Goal: Transaction & Acquisition: Purchase product/service

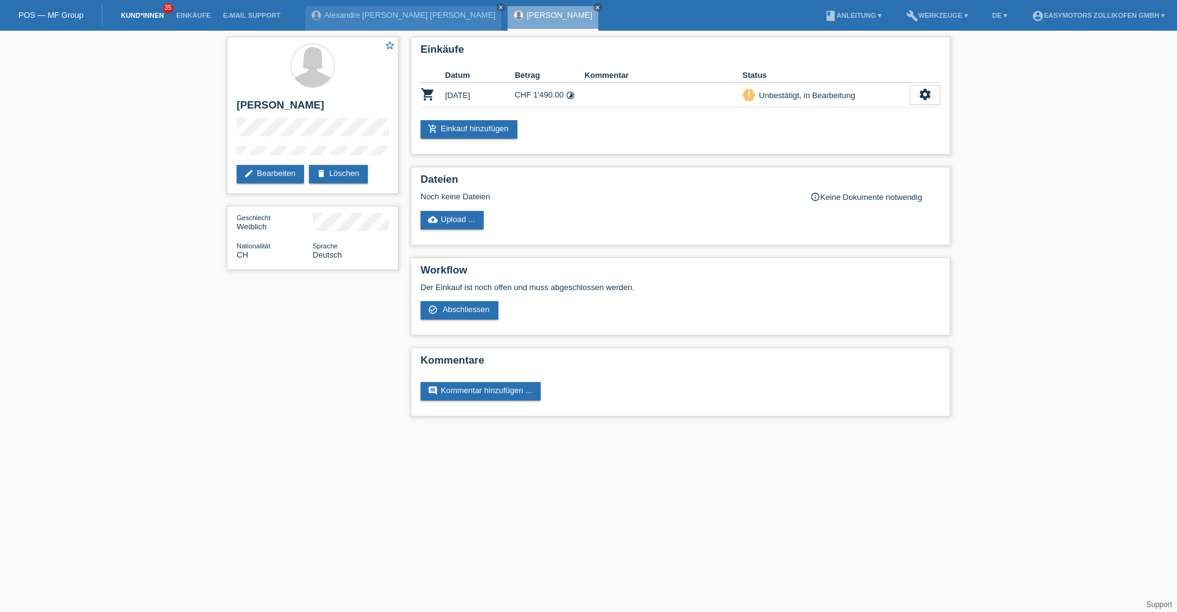
click at [157, 14] on link "Kund*innen" at bounding box center [142, 15] width 55 height 7
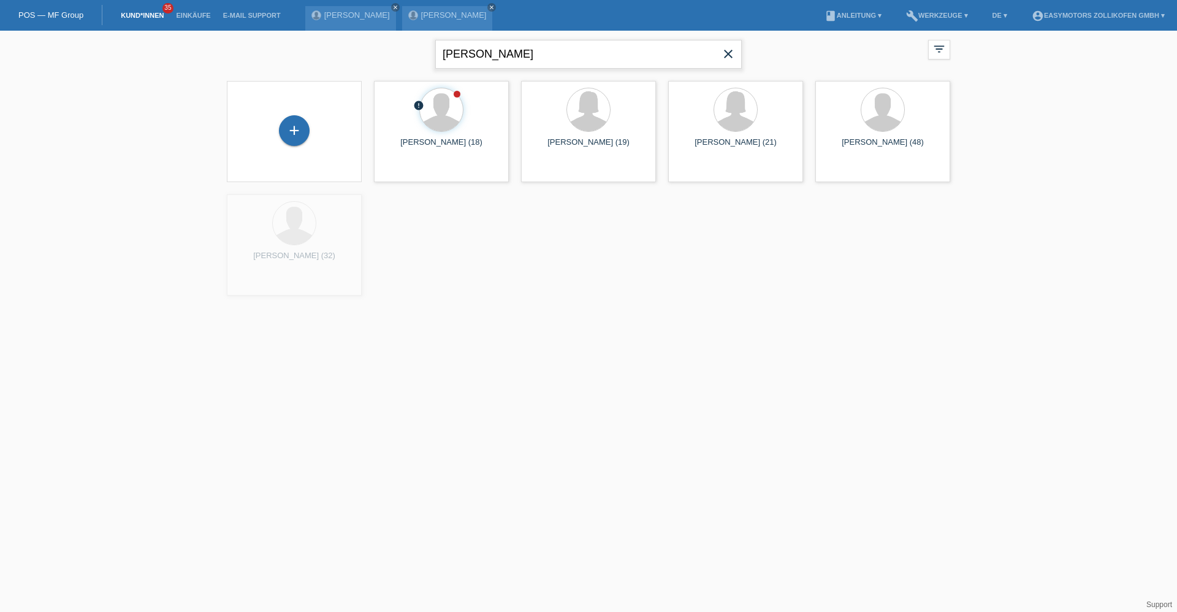
drag, startPoint x: 392, startPoint y: 62, endPoint x: 361, endPoint y: 65, distance: 30.8
click at [361, 65] on div "Grado Martins close filter_list view_module Alle Kund*innen anzeigen star Marki…" at bounding box center [589, 53] width 736 height 44
drag, startPoint x: 318, startPoint y: 131, endPoint x: 303, endPoint y: 134, distance: 15.0
click at [312, 132] on div "+" at bounding box center [294, 131] width 115 height 32
click at [302, 134] on div "+" at bounding box center [294, 130] width 29 height 21
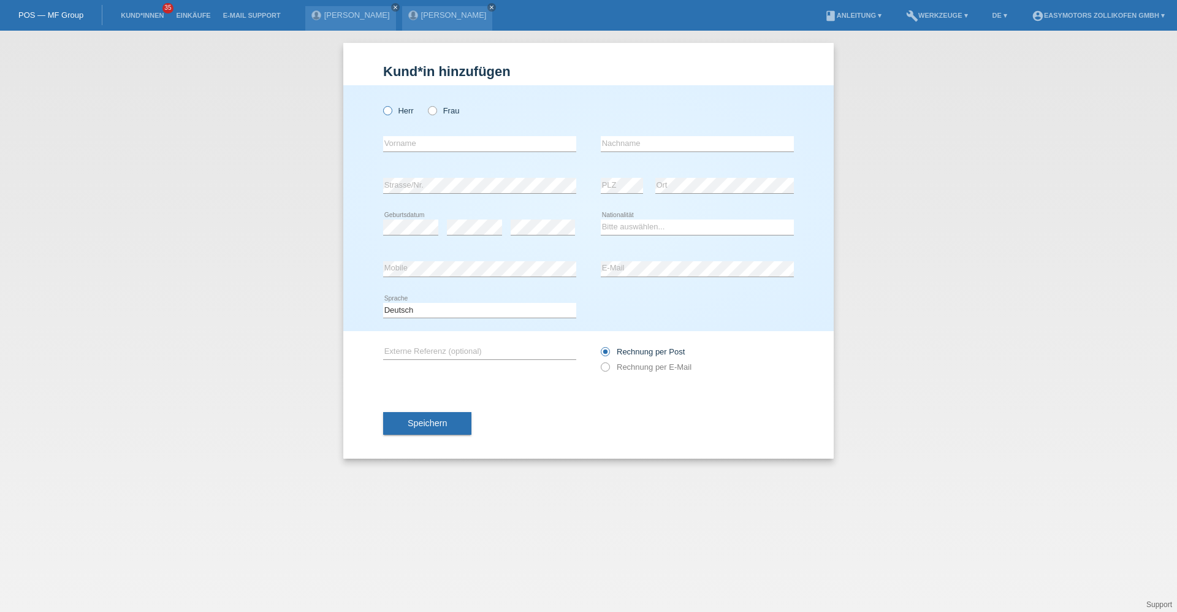
click at [381, 104] on icon at bounding box center [381, 104] width 0 height 0
click at [389, 113] on input "Herr" at bounding box center [387, 110] width 8 height 8
radio input "true"
type input "Daut"
type input "Sherifi"
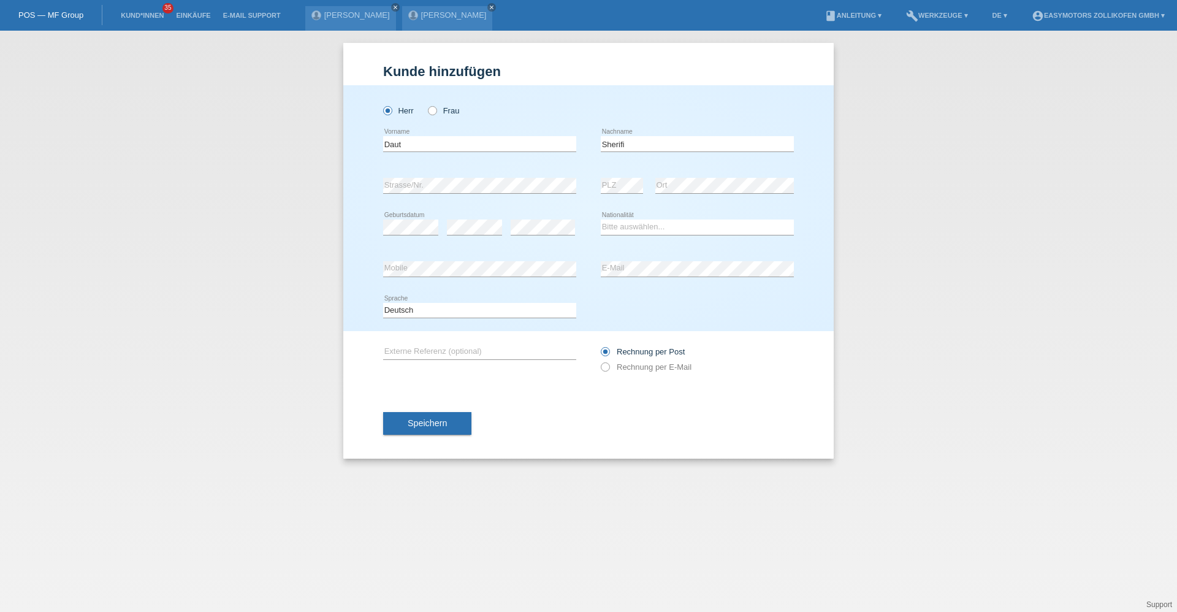
click at [409, 216] on div "error Geburtsdatum" at bounding box center [410, 228] width 55 height 42
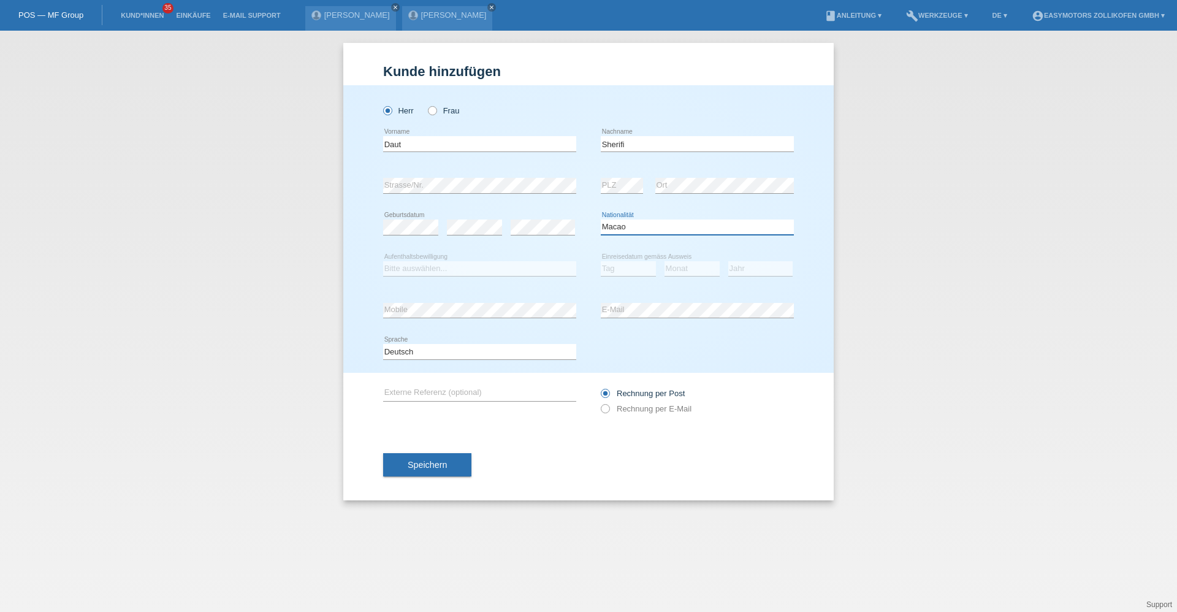
select select "MK"
select select "B"
select select "10"
click at [539, 274] on select "Bitte auswählen... C B B - Flüchtlingsstatus Andere" at bounding box center [479, 268] width 193 height 15
select select "C"
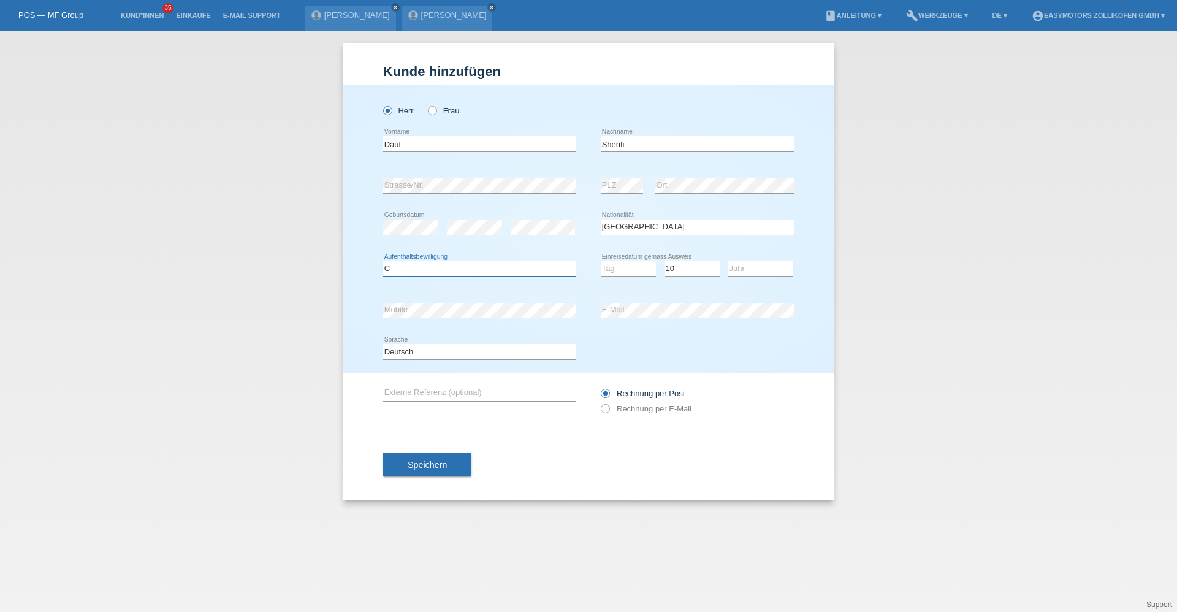
click at [383, 261] on select "Bitte auswählen... C B B - Flüchtlingsstatus Andere" at bounding box center [479, 268] width 193 height 15
drag, startPoint x: 629, startPoint y: 268, endPoint x: 628, endPoint y: 274, distance: 6.2
click at [629, 268] on select "Tag 01 02 03 04 05 06 07 08 09 10 11" at bounding box center [628, 268] width 55 height 15
select select "18"
click at [601, 261] on select "Tag 01 02 03 04 05 06 07 08 09 10 11" at bounding box center [628, 268] width 55 height 15
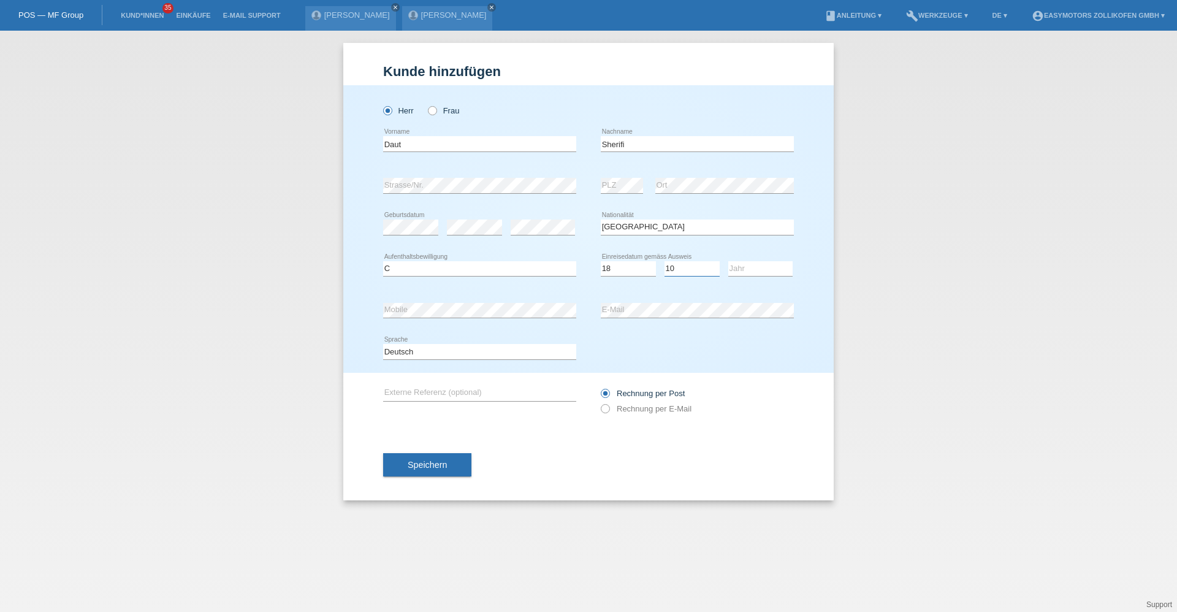
drag, startPoint x: 692, startPoint y: 266, endPoint x: 690, endPoint y: 277, distance: 11.3
click at [692, 266] on select "Monat 01 02 03 04 05 06 07 08 09 10 11" at bounding box center [691, 268] width 55 height 15
select select "03"
click at [664, 261] on select "Monat 01 02 03 04 05 06 07 08 09 10 11" at bounding box center [691, 268] width 55 height 15
click at [768, 259] on div "Jahr 2025 2024 2023 2022 2021 2020 2019 2018 2017" at bounding box center [760, 269] width 64 height 42
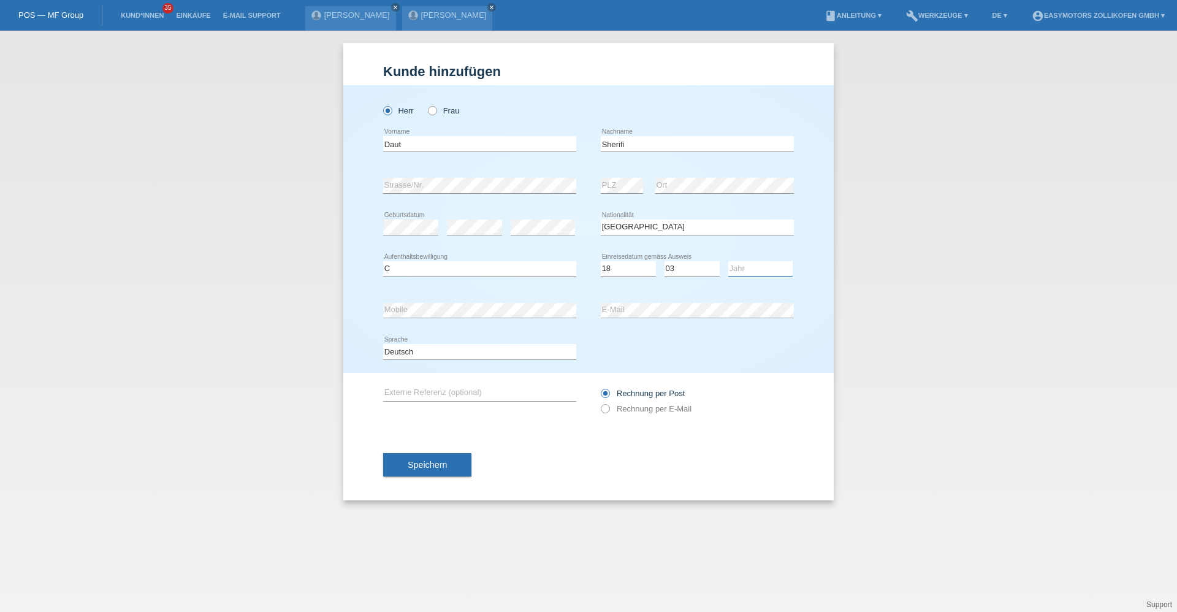
click at [766, 264] on select "Jahr 2025 2024 2023 2022 2021 2020 2019 2018 2017 2016 2015 2014 2013 2012 2011…" at bounding box center [760, 268] width 64 height 15
select select "1995"
click at [728, 261] on select "Jahr 2025 2024 2023 2022 2021 2020 2019 2018 2017 2016 2015 2014 2013 2012 2011…" at bounding box center [760, 268] width 64 height 15
click at [639, 177] on div "error PLZ error Ort" at bounding box center [697, 186] width 193 height 42
drag, startPoint x: 482, startPoint y: 432, endPoint x: 450, endPoint y: 459, distance: 41.8
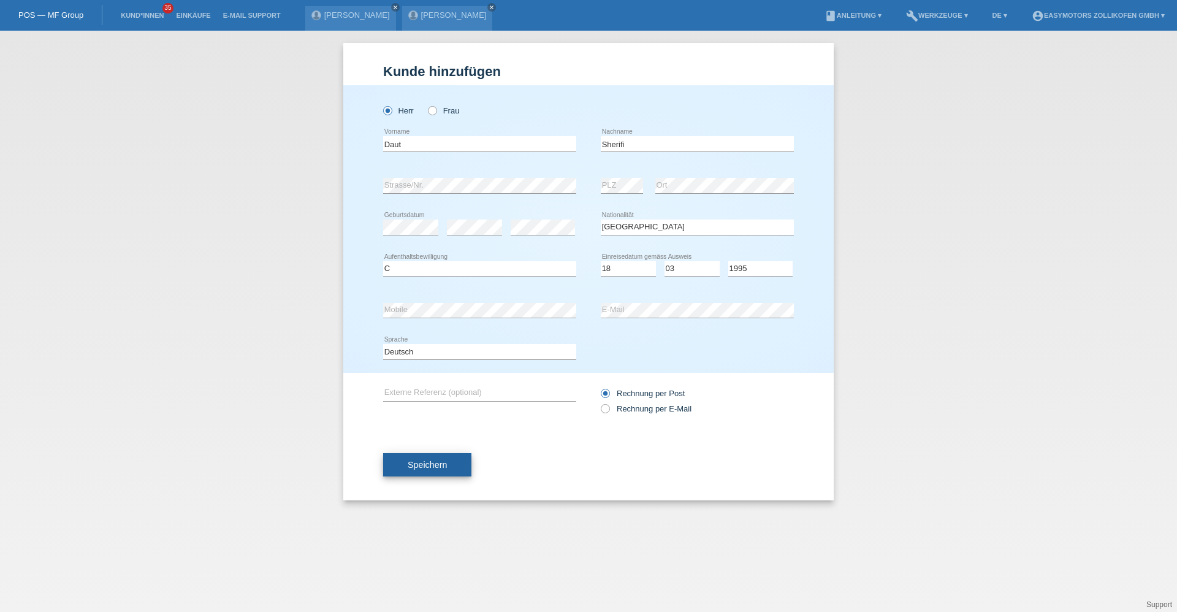
click at [482, 432] on div "Speichern" at bounding box center [588, 464] width 411 height 71
click at [443, 466] on span "Speichern" at bounding box center [427, 465] width 39 height 10
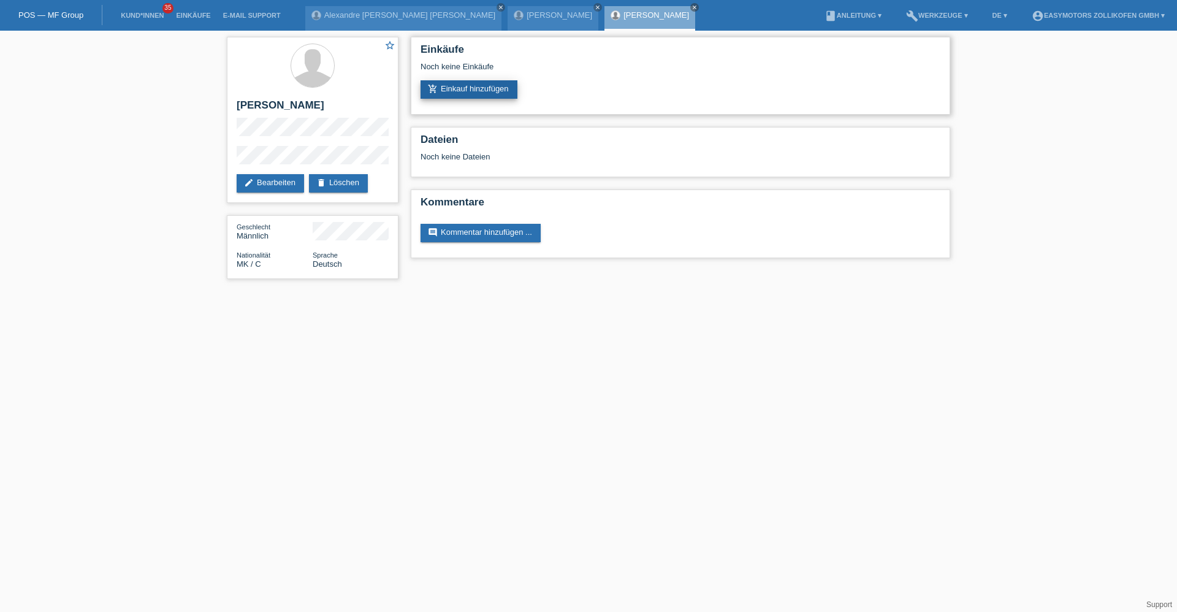
click at [482, 94] on link "add_shopping_cart Einkauf hinzufügen" at bounding box center [469, 89] width 97 height 18
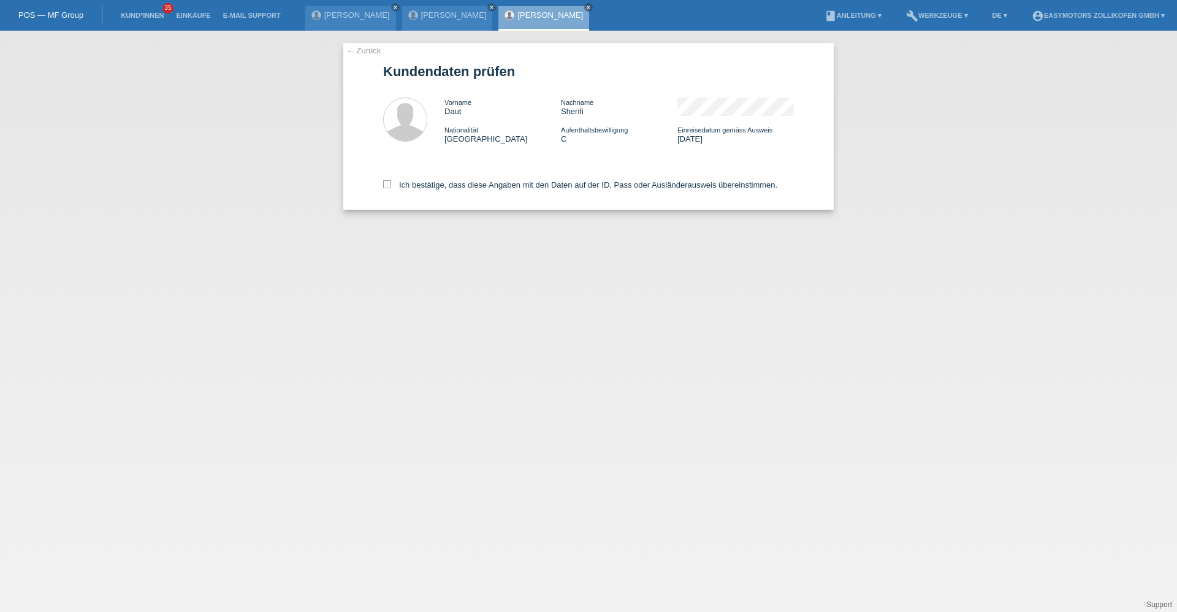
click at [382, 183] on div "← Zurück Kundendaten prüfen Vorname Daut Nachname [PERSON_NAME] Nationalität [G…" at bounding box center [588, 126] width 490 height 167
click at [384, 185] on icon at bounding box center [387, 184] width 8 height 8
click at [384, 185] on input "Ich bestätige, dass diese Angaben mit den Daten auf der ID, Pass oder Ausländer…" at bounding box center [387, 184] width 8 height 8
checkbox input "true"
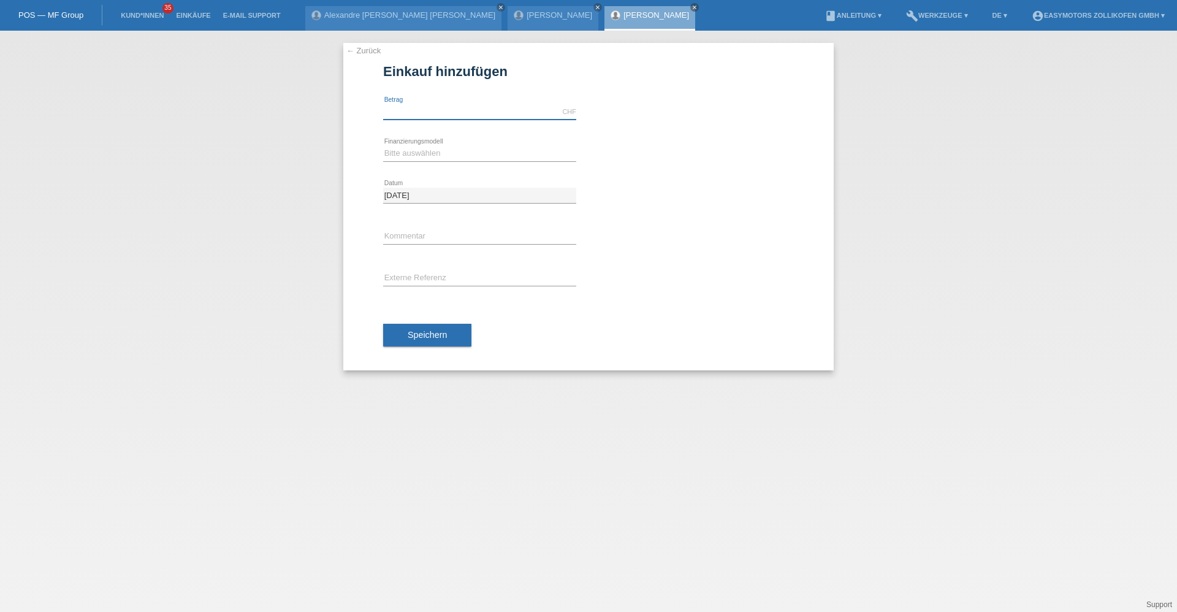
click at [418, 108] on input "text" at bounding box center [479, 111] width 193 height 15
type input "2"
type input "2690.00"
drag, startPoint x: 392, startPoint y: 153, endPoint x: 393, endPoint y: 161, distance: 8.1
click at [392, 153] on select "Bitte auswählen Fixe Raten Kauf auf Rechnung mit Teilzahlungsoption" at bounding box center [479, 153] width 193 height 15
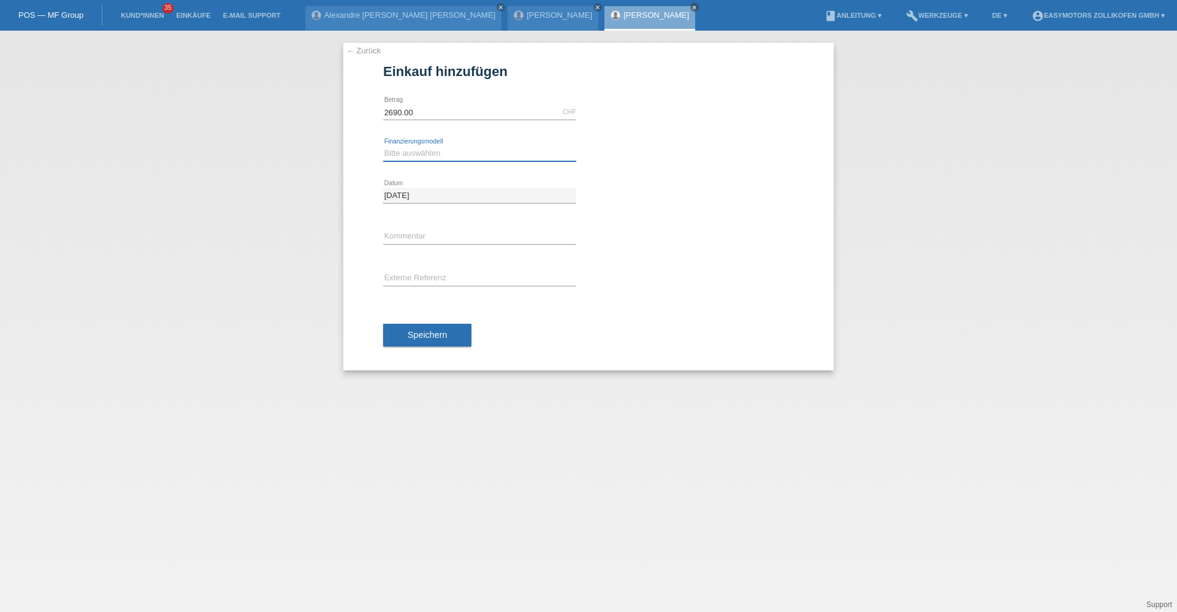
select select "67"
click at [383, 146] on select "Bitte auswählen Fixe Raten Kauf auf Rechnung mit Teilzahlungsoption" at bounding box center [479, 153] width 193 height 15
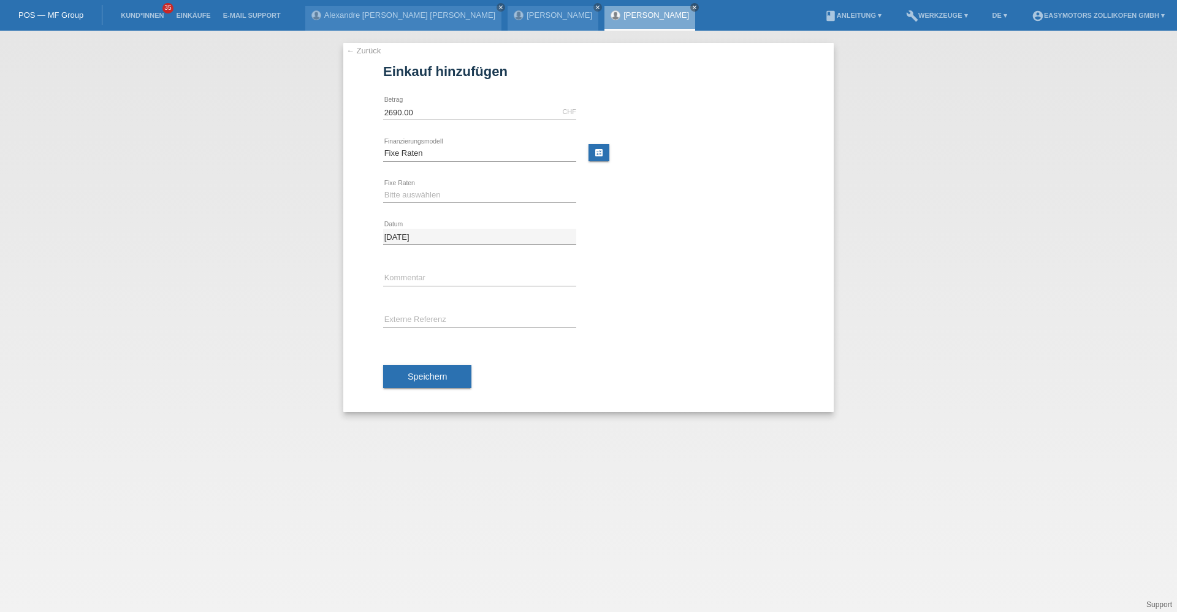
drag, startPoint x: 408, startPoint y: 182, endPoint x: 405, endPoint y: 190, distance: 8.3
click at [408, 183] on div "Bitte auswählen 12 Raten 24 Raten 36 Raten 48 Raten error Fixe Raten" at bounding box center [479, 196] width 193 height 42
drag, startPoint x: 405, startPoint y: 190, endPoint x: 405, endPoint y: 198, distance: 8.0
click at [405, 190] on select "Bitte auswählen 12 Raten 24 Raten 36 Raten 48 Raten" at bounding box center [479, 195] width 193 height 15
select select "136"
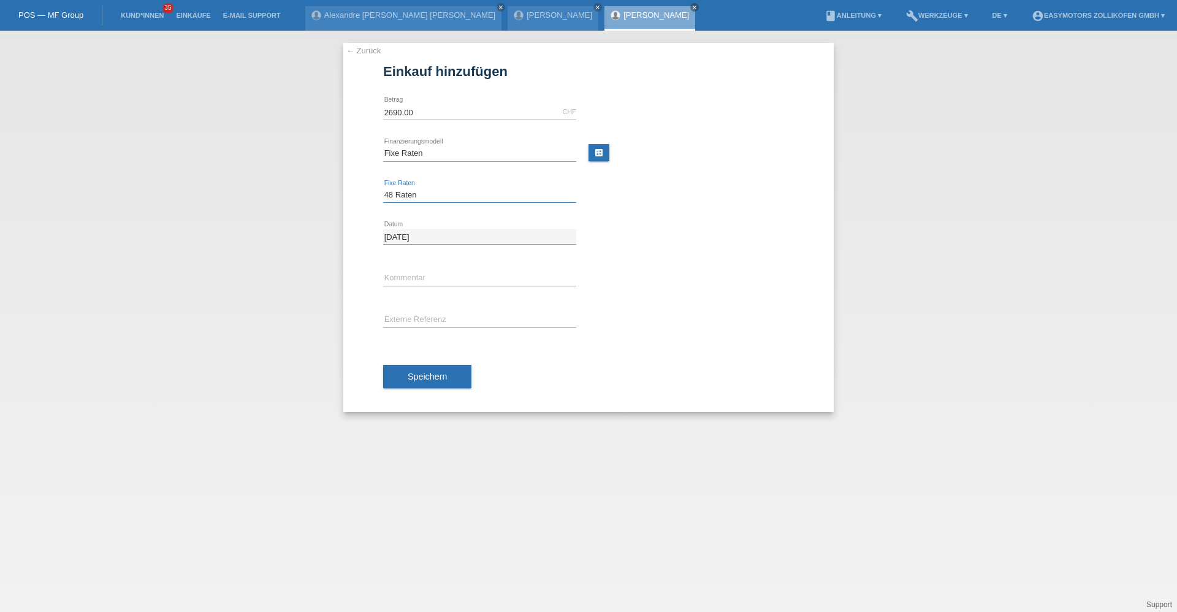
click at [383, 188] on select "Bitte auswählen 12 Raten 24 Raten 36 Raten 48 Raten" at bounding box center [479, 195] width 193 height 15
click at [452, 387] on button "Speichern" at bounding box center [427, 376] width 88 height 23
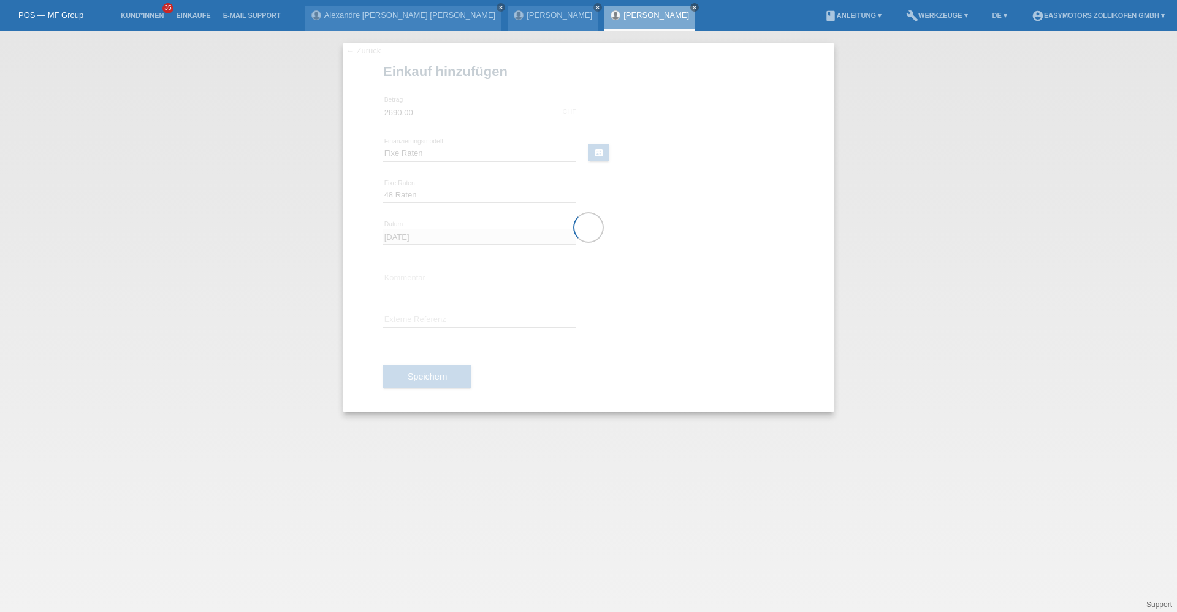
click at [452, 384] on div at bounding box center [588, 227] width 490 height 369
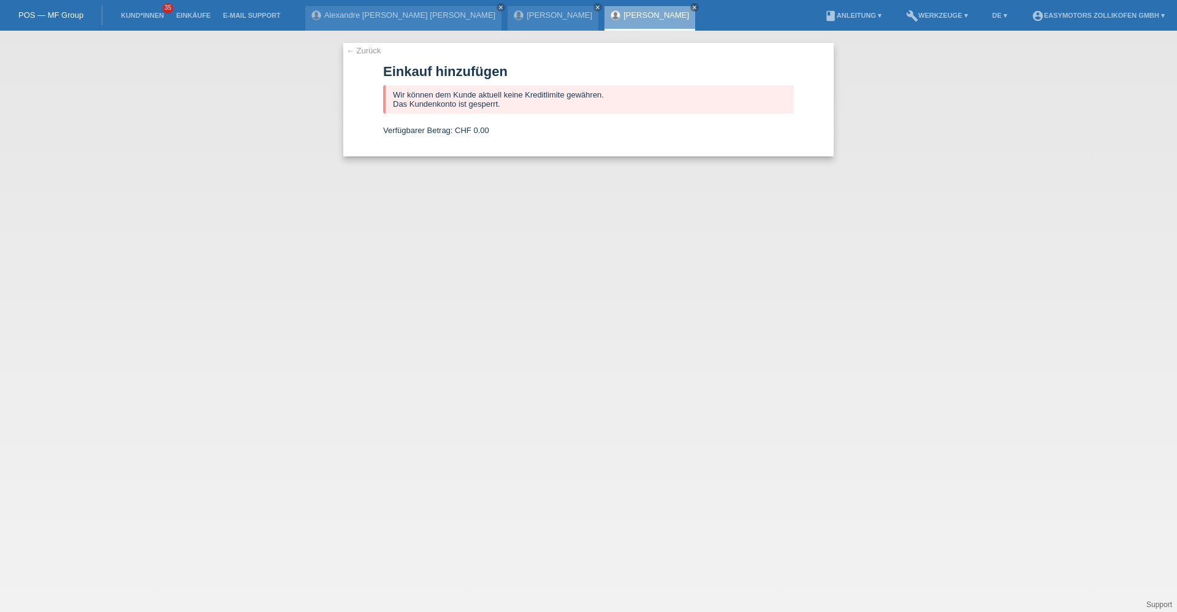
click at [623, 16] on link "[PERSON_NAME]" at bounding box center [656, 14] width 66 height 9
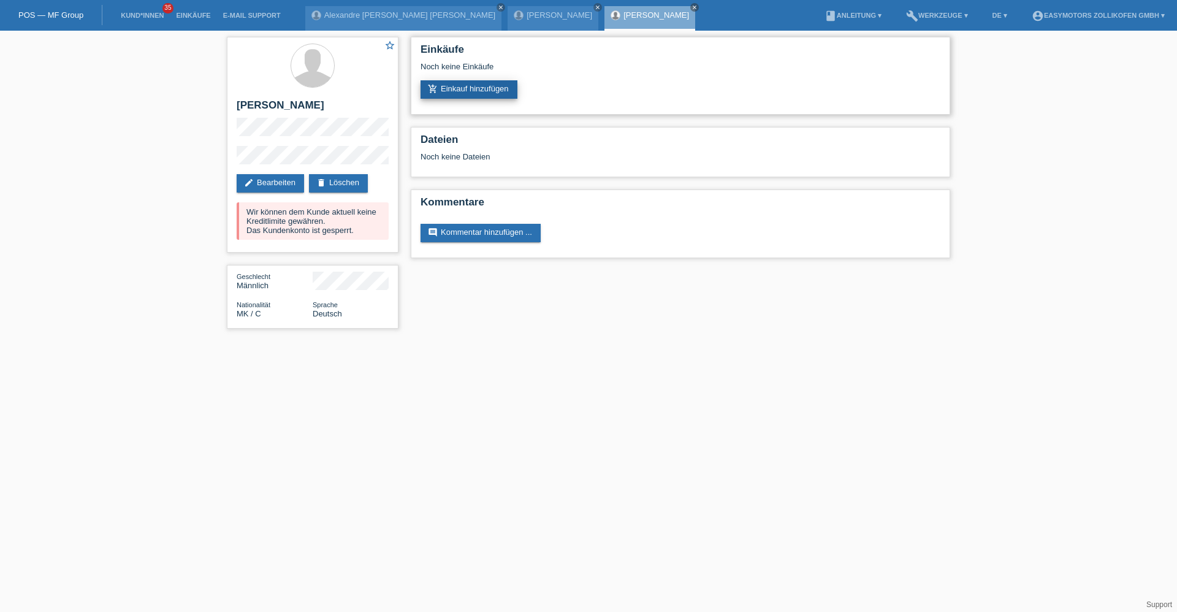
click at [476, 92] on link "add_shopping_cart Einkauf hinzufügen" at bounding box center [469, 89] width 97 height 18
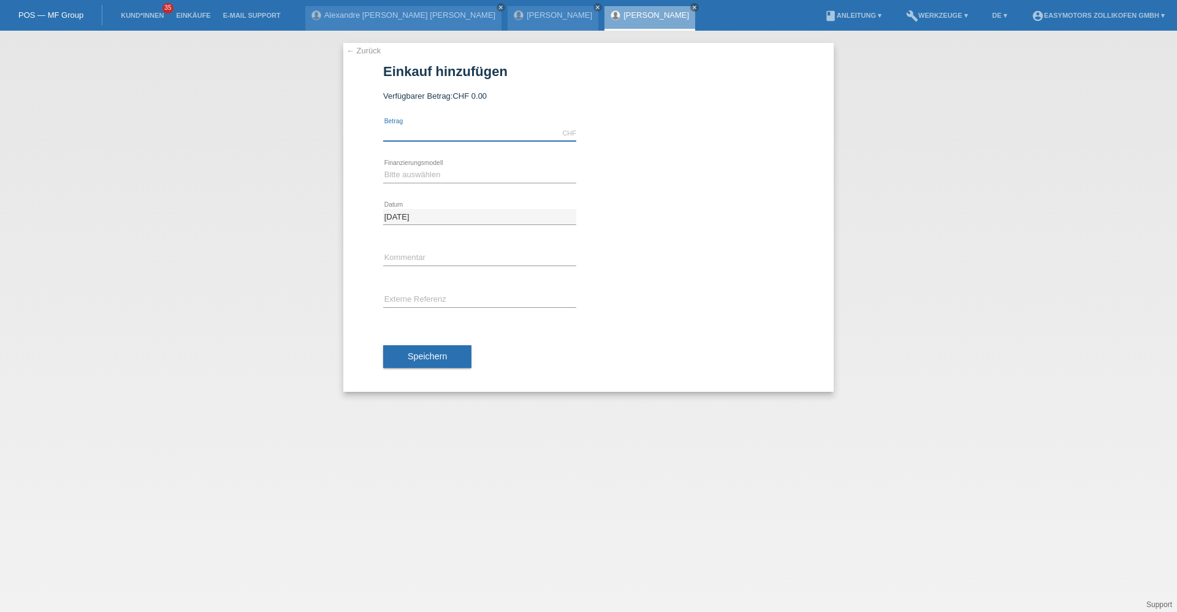
click at [436, 135] on input "text" at bounding box center [479, 133] width 193 height 15
type input "2690.00"
click at [391, 170] on select "Bitte auswählen Fixe Raten Kauf auf Rechnung mit Teilzahlungsoption" at bounding box center [479, 174] width 193 height 15
select select "68"
click at [383, 167] on select "Bitte auswählen Fixe Raten Kauf auf Rechnung mit Teilzahlungsoption" at bounding box center [479, 174] width 193 height 15
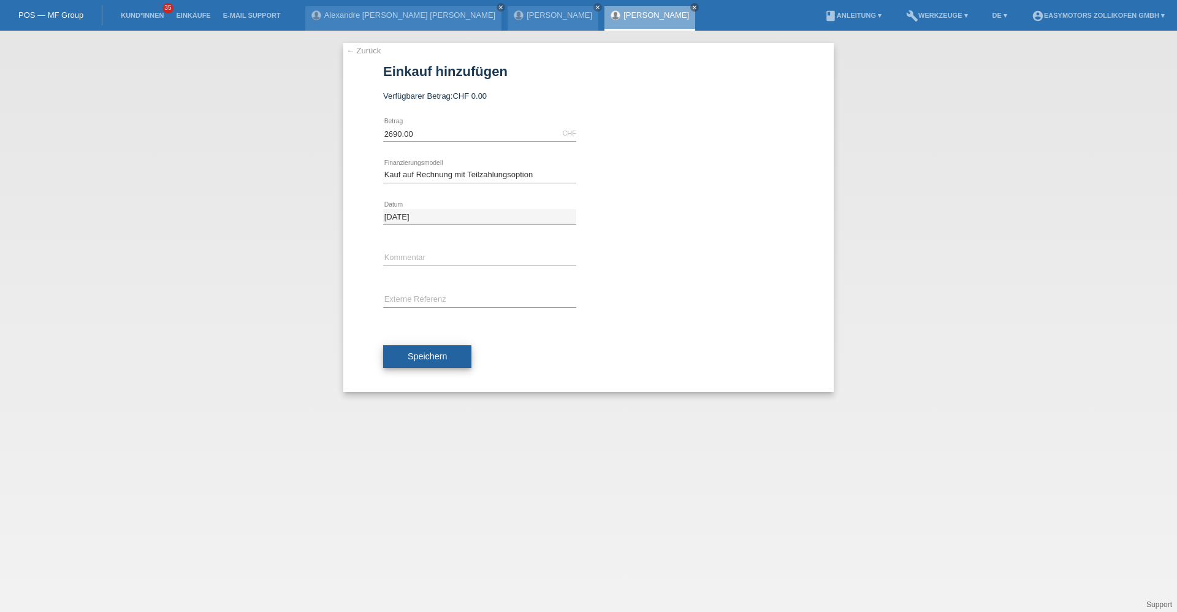
click at [405, 357] on button "Speichern" at bounding box center [427, 356] width 88 height 23
